Goal: Task Accomplishment & Management: Use online tool/utility

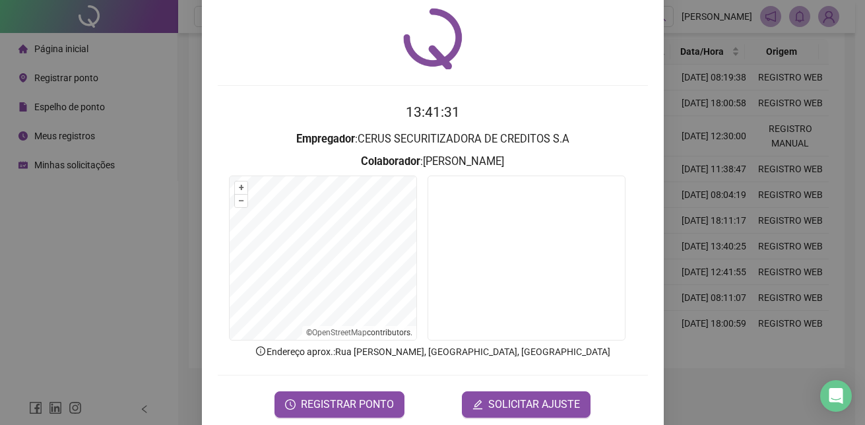
scroll to position [61, 0]
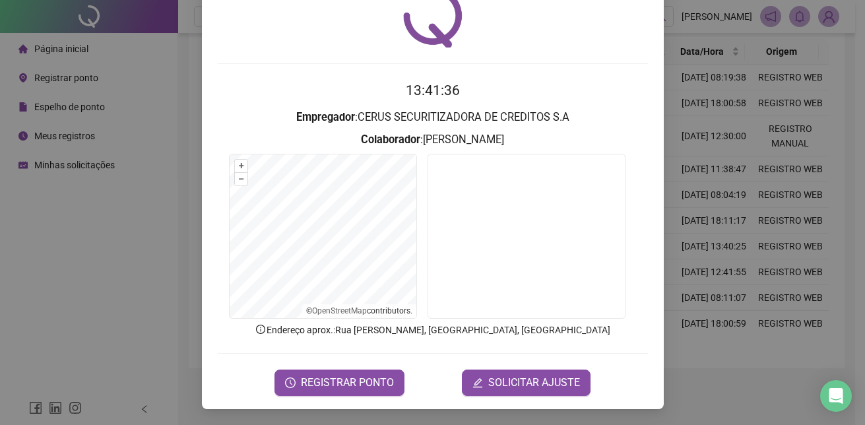
click at [346, 358] on form "13:41:36 Empregador : CERUS SECURITIZADORA DE CREDITOS [PERSON_NAME] : [PERSON_…" at bounding box center [433, 237] width 430 height 315
click at [344, 372] on button "REGISTRAR PONTO" at bounding box center [339, 382] width 130 height 26
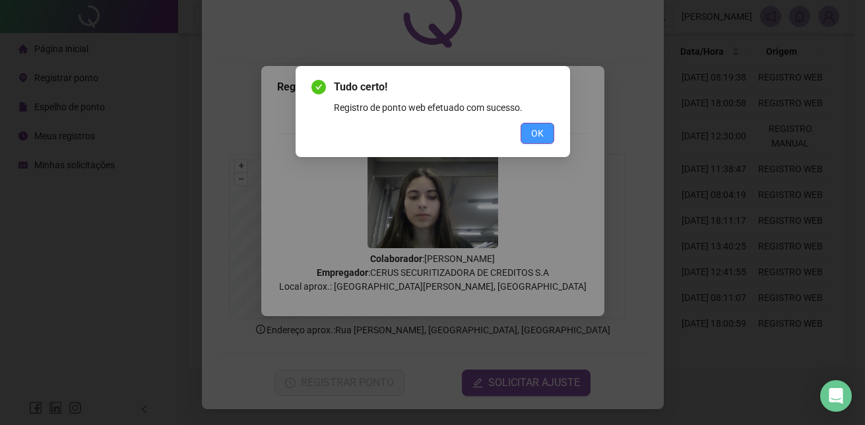
click at [541, 134] on span "OK" at bounding box center [537, 133] width 13 height 15
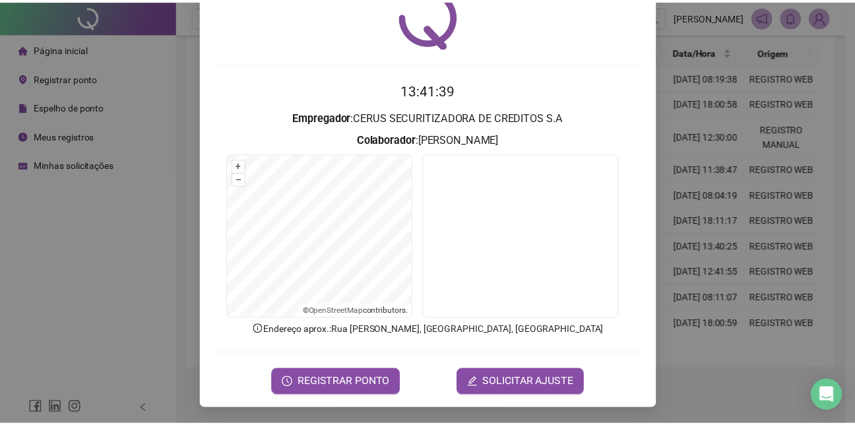
scroll to position [0, 0]
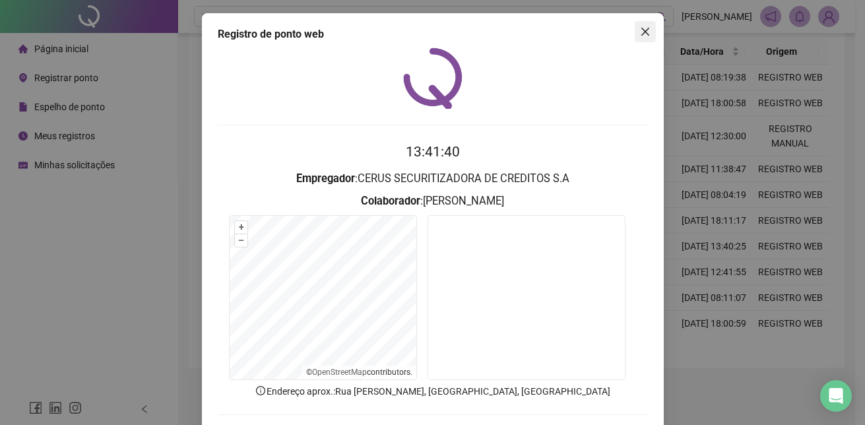
click at [644, 31] on icon "close" at bounding box center [645, 31] width 11 height 11
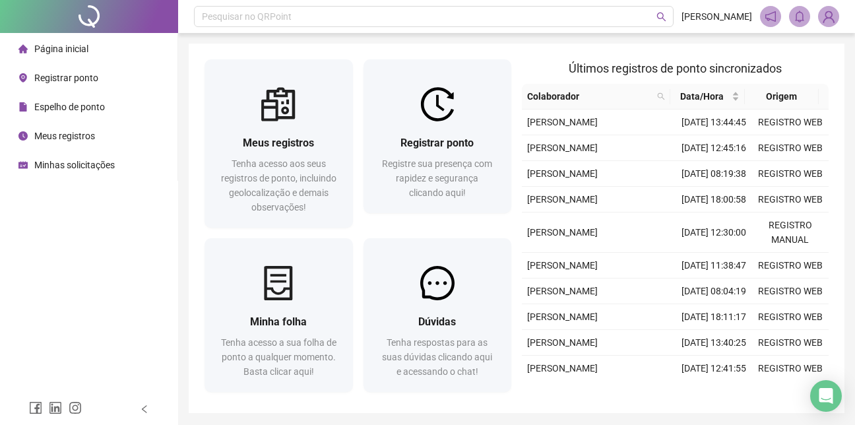
click at [98, 213] on div "Página inicial Registrar ponto Espelho de ponto Meus registros Minhas solicitaç…" at bounding box center [89, 196] width 178 height 393
click at [39, 261] on div "Página inicial Registrar ponto Espelho de ponto Meus registros Minhas solicitaç…" at bounding box center [89, 196] width 178 height 393
